Goal: Task Accomplishment & Management: Manage account settings

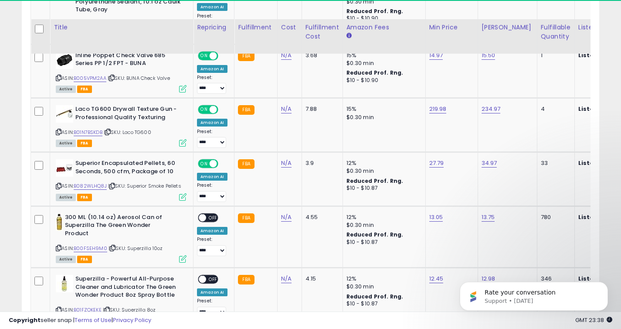
scroll to position [1247, 0]
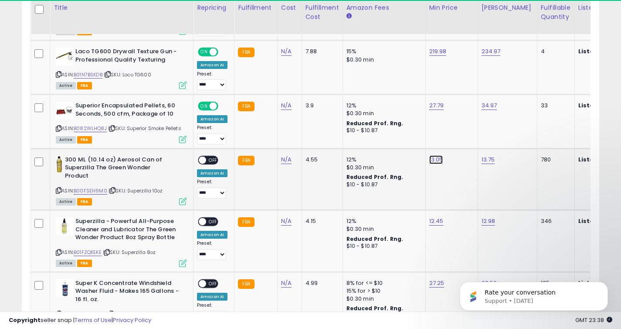
click at [433, 155] on link "13.05" at bounding box center [436, 159] width 14 height 9
type input "*****"
click at [461, 128] on button "submit" at bounding box center [460, 129] width 15 height 13
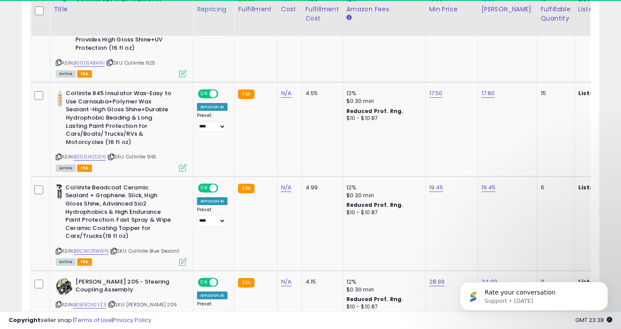
scroll to position [761, 0]
click at [431, 187] on link "19.45" at bounding box center [436, 188] width 14 height 9
type input "*"
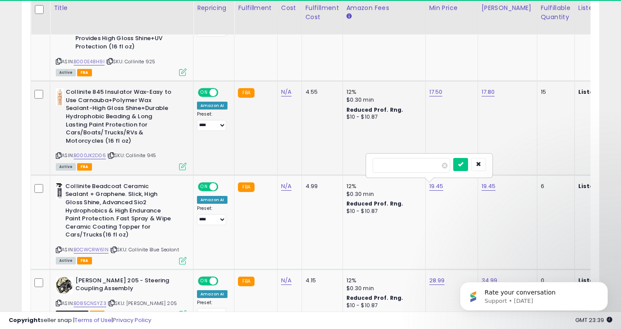
scroll to position [763, 0]
type input "*****"
click at [463, 164] on icon "submit" at bounding box center [460, 163] width 5 height 5
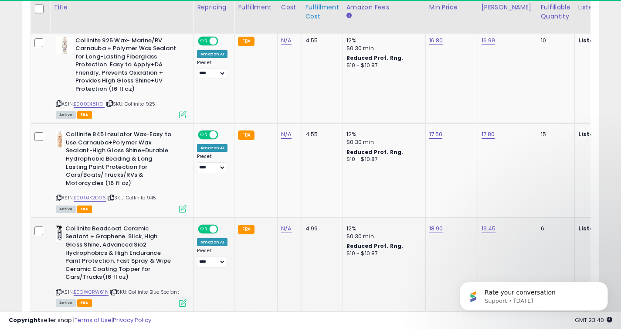
scroll to position [720, 0]
click at [91, 106] on link "B000E48H9I" at bounding box center [89, 104] width 31 height 7
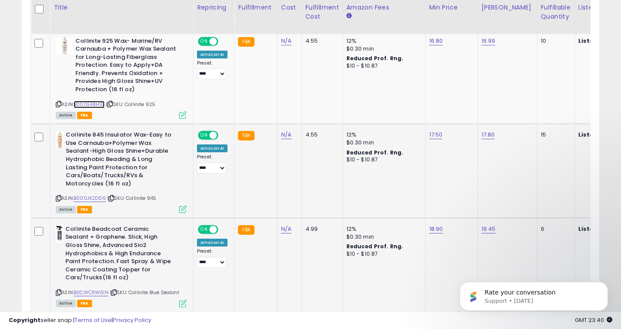
scroll to position [718, 0]
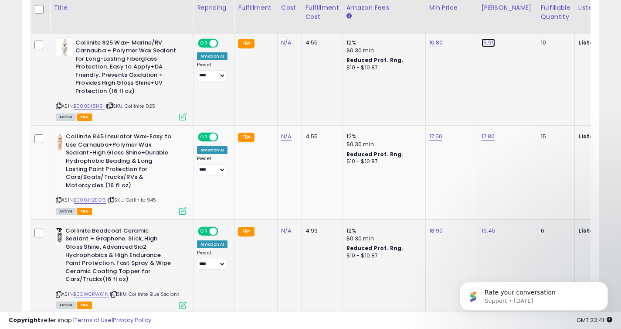
click at [484, 44] on link "16.99" at bounding box center [489, 42] width 14 height 9
type input "*****"
click at [520, 24] on button "submit" at bounding box center [513, 20] width 15 height 13
